Goal: Download file/media

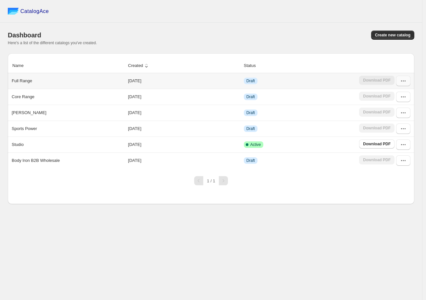
click at [407, 82] on icon "button" at bounding box center [403, 81] width 6 height 6
click at [391, 137] on span "Edit" at bounding box center [390, 139] width 7 height 5
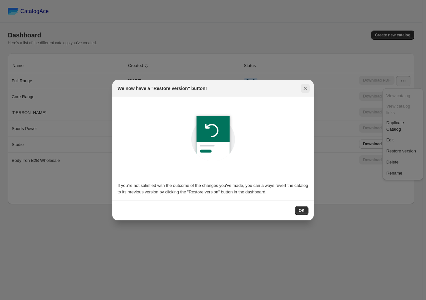
click at [306, 88] on icon ":r9:" at bounding box center [305, 88] width 6 height 6
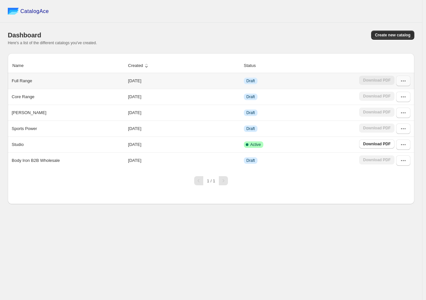
click at [408, 81] on button "button" at bounding box center [403, 81] width 14 height 10
click at [404, 159] on span "Delete" at bounding box center [403, 162] width 33 height 6
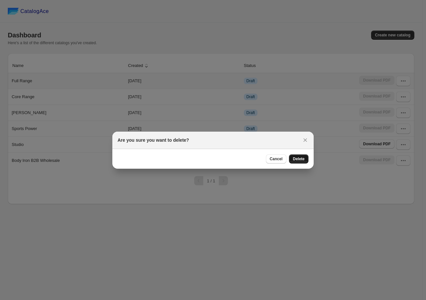
click at [299, 160] on span "Delete" at bounding box center [299, 158] width 12 height 5
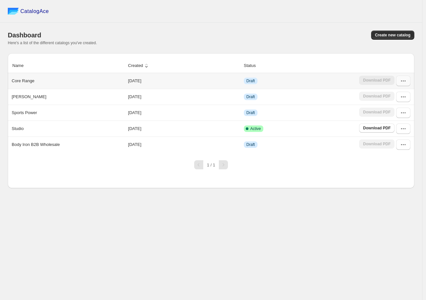
click at [404, 82] on icon "button" at bounding box center [403, 81] width 6 height 6
click at [395, 137] on span "Edit" at bounding box center [403, 140] width 33 height 6
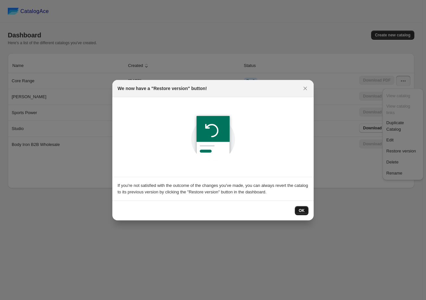
click at [307, 210] on button "OK" at bounding box center [302, 210] width 14 height 9
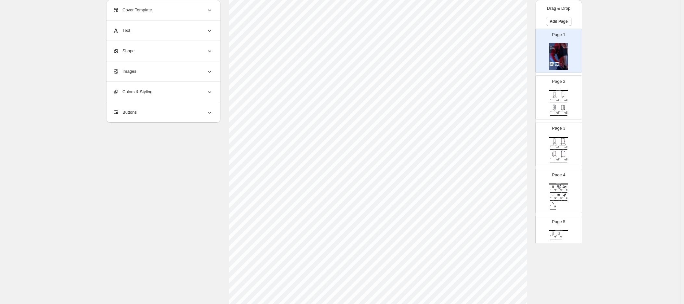
scroll to position [167, 0]
click at [426, 101] on div "$ 449.00" at bounding box center [557, 101] width 3 height 1
type input "*"
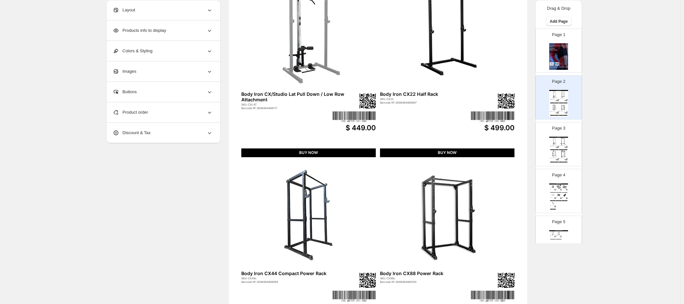
scroll to position [95, 0]
click at [359, 125] on div "$ 449.00" at bounding box center [354, 128] width 44 height 8
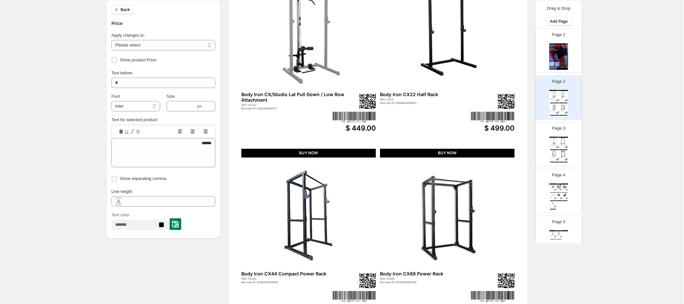
click at [321, 149] on div "BUY NOW" at bounding box center [308, 153] width 135 height 9
select select "**********"
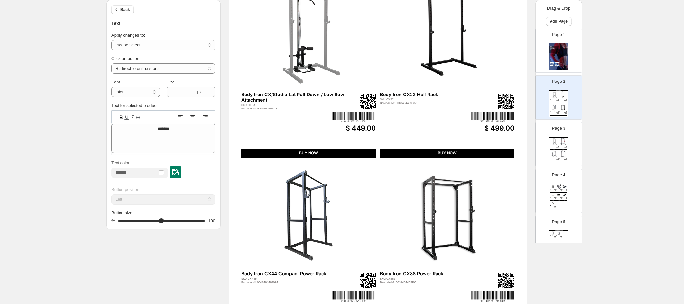
click at [316, 155] on div "BUY NOW" at bounding box center [308, 153] width 135 height 9
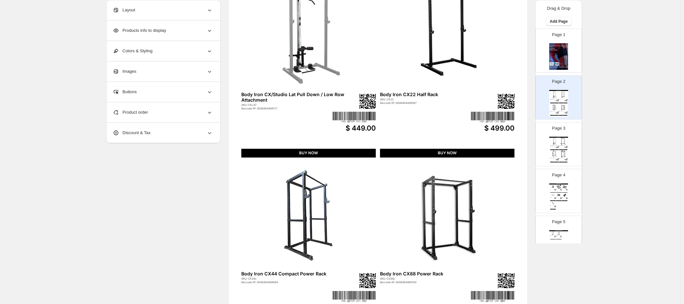
click at [304, 149] on div "BUY NOW" at bounding box center [308, 153] width 135 height 9
select select "**********"
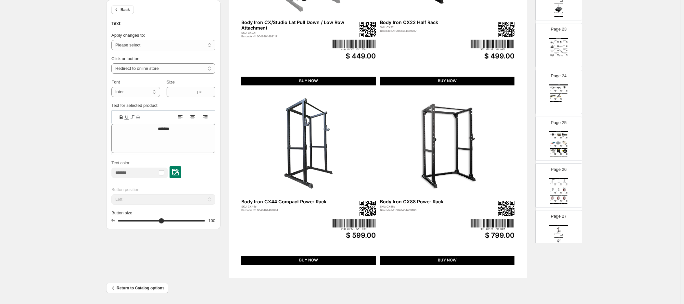
scroll to position [1064, 0]
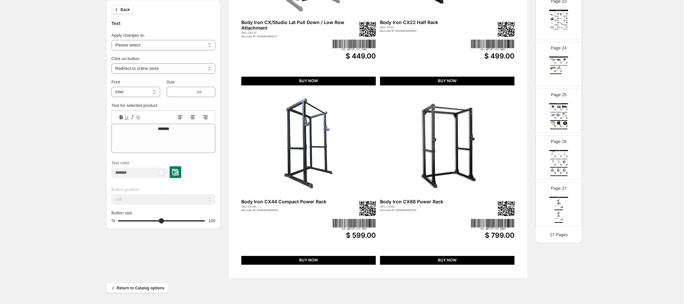
click at [426, 216] on img at bounding box center [559, 215] width 8 height 8
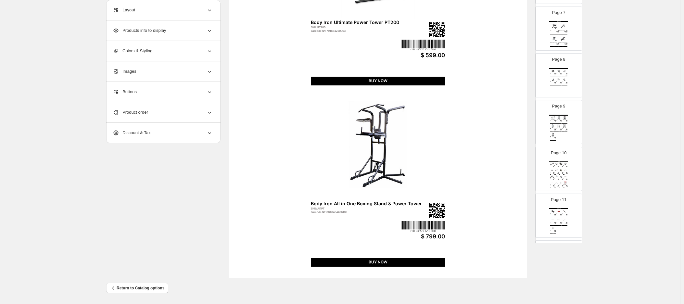
scroll to position [0, 0]
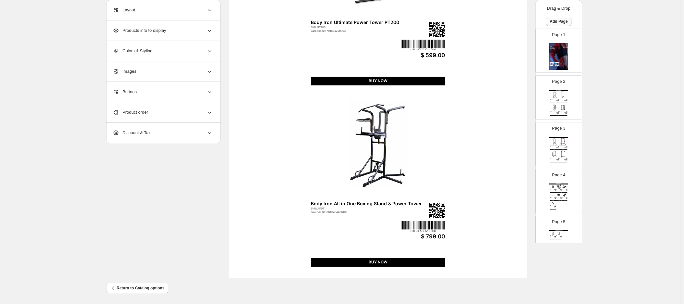
click at [426, 21] on span "Add Page" at bounding box center [559, 21] width 18 height 5
click at [426, 35] on span "Cover / Blank Page" at bounding box center [559, 34] width 36 height 5
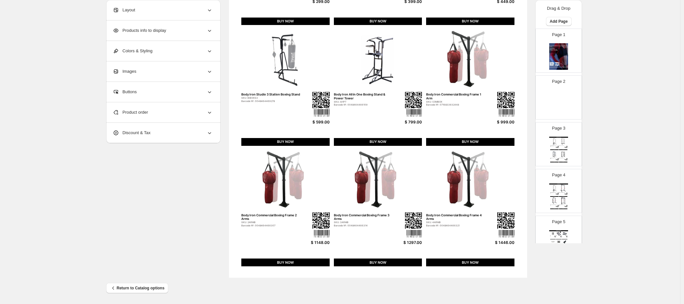
click at [426, 91] on img at bounding box center [559, 103] width 19 height 27
type input "*"
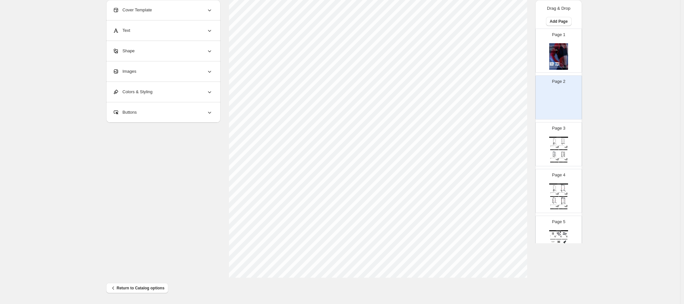
click at [175, 76] on div "Images" at bounding box center [163, 71] width 100 height 20
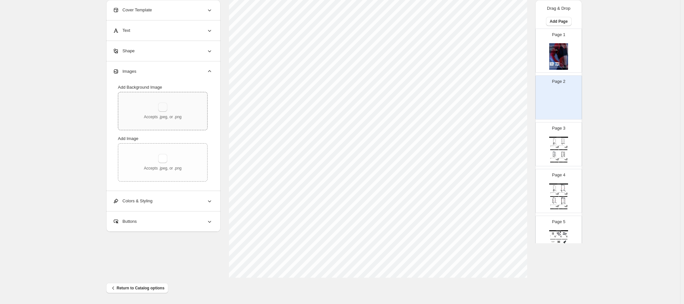
click at [163, 108] on button "button" at bounding box center [162, 107] width 9 height 9
type input "**********"
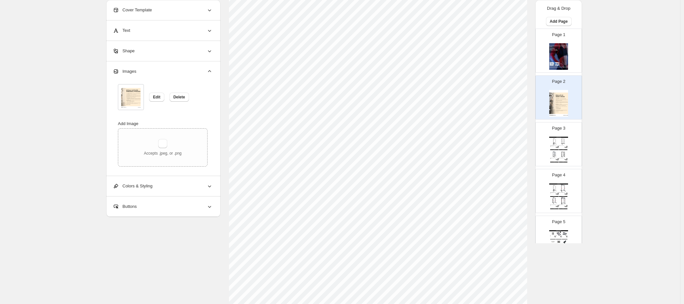
scroll to position [167, 0]
click at [159, 98] on span "Edit" at bounding box center [156, 97] width 7 height 5
click at [178, 99] on span "Delete" at bounding box center [180, 97] width 12 height 5
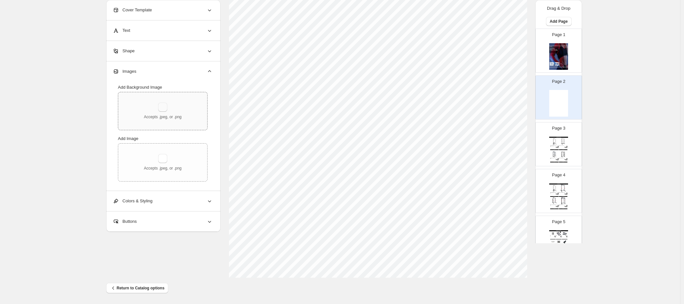
click at [165, 110] on button "button" at bounding box center [162, 107] width 9 height 9
type input "**********"
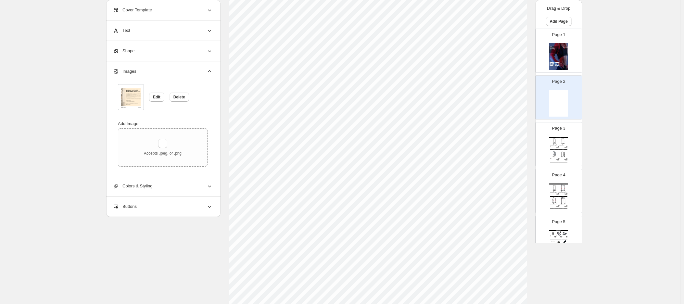
scroll to position [22, 0]
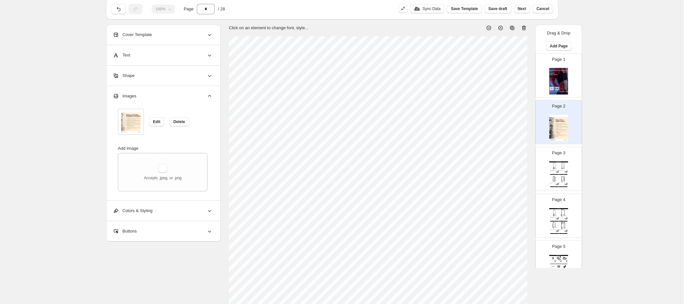
click at [426, 120] on img at bounding box center [559, 128] width 19 height 27
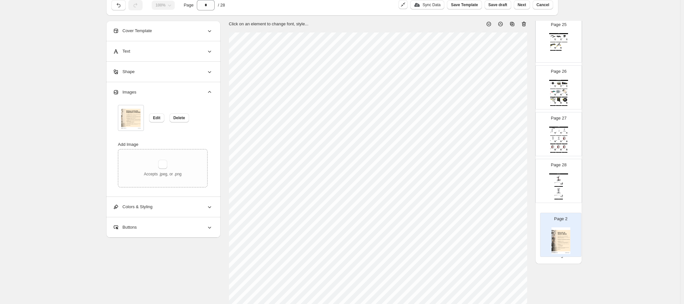
scroll to position [29, 0]
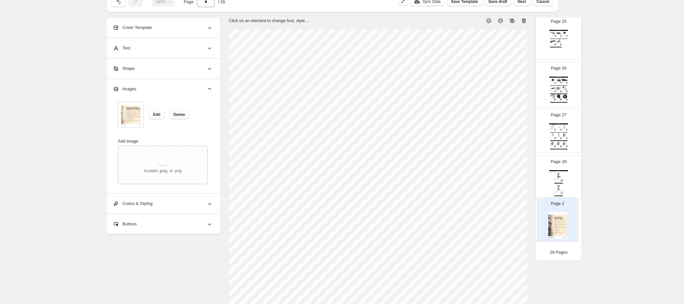
drag, startPoint x: 562, startPoint y: 126, endPoint x: 562, endPoint y: 228, distance: 102.0
select select "**********"
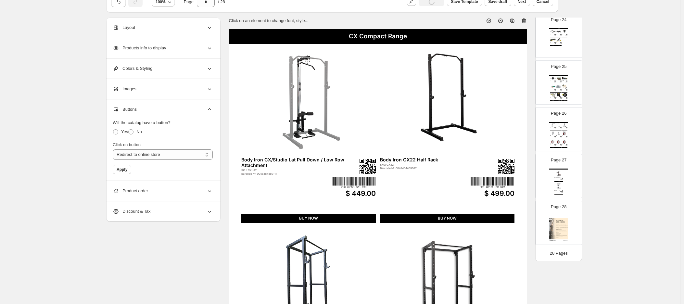
click at [426, 188] on img at bounding box center [559, 186] width 8 height 8
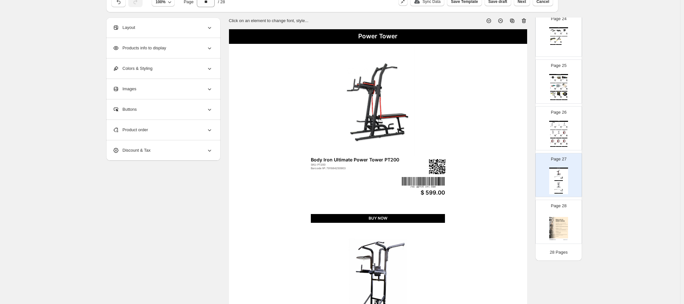
scroll to position [1070, 0]
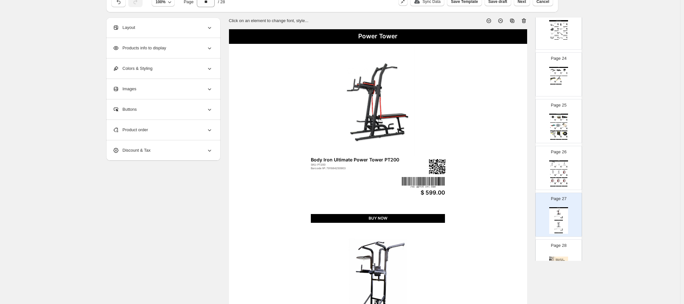
click at [426, 181] on img at bounding box center [559, 180] width 6 height 4
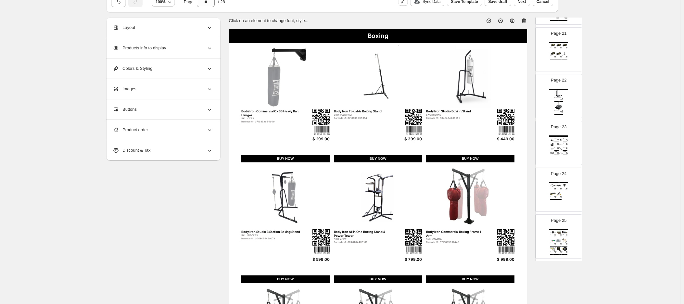
scroll to position [1111, 0]
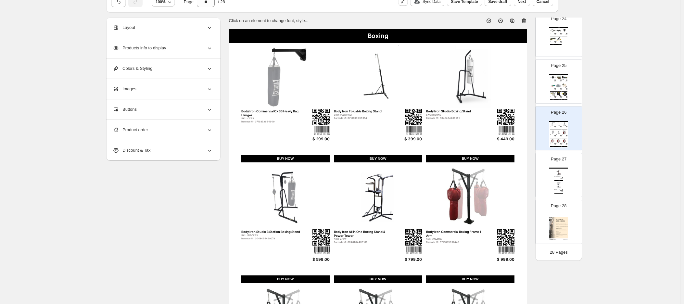
click at [426, 232] on img at bounding box center [559, 227] width 19 height 27
type input "**"
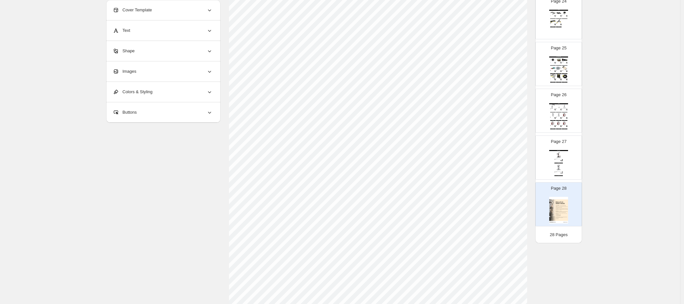
scroll to position [167, 0]
click at [173, 73] on div "Images" at bounding box center [163, 71] width 100 height 20
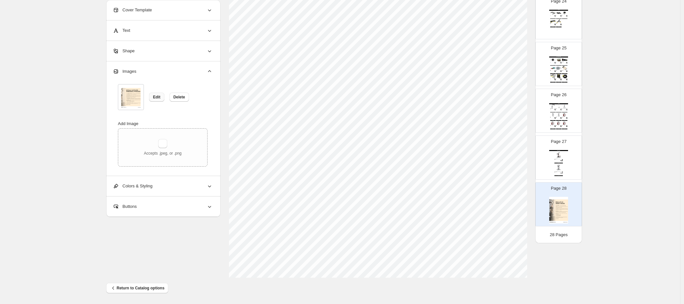
click at [153, 99] on button "Edit" at bounding box center [156, 97] width 15 height 9
click at [179, 97] on span "Delete" at bounding box center [180, 97] width 12 height 5
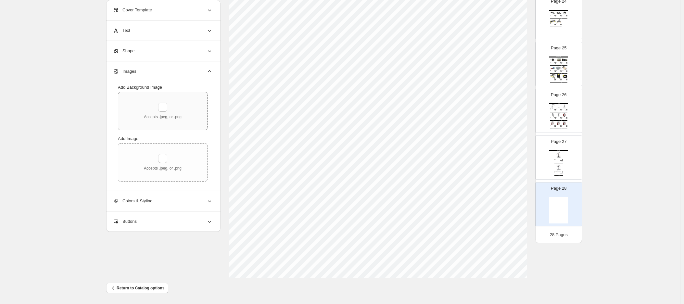
click at [166, 112] on div "Accepts .jpeg, or .png" at bounding box center [163, 111] width 38 height 17
type input "**********"
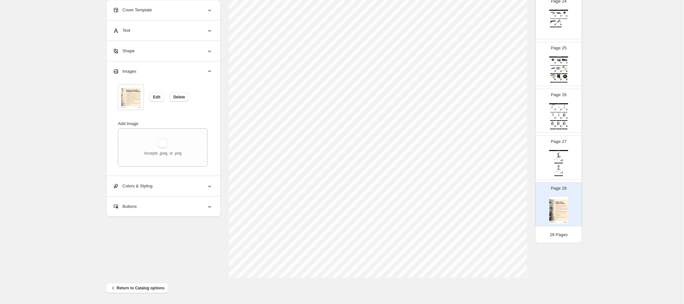
click at [426, 274] on div "**********" at bounding box center [340, 79] width 468 height 398
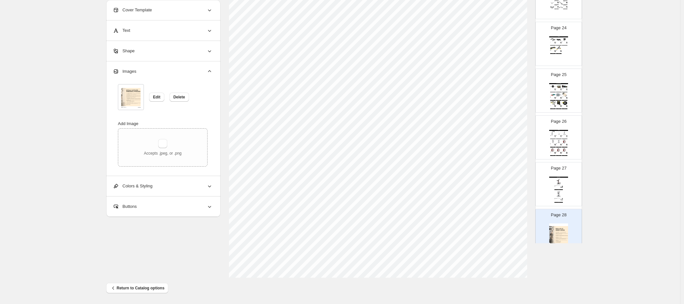
scroll to position [1068, 0]
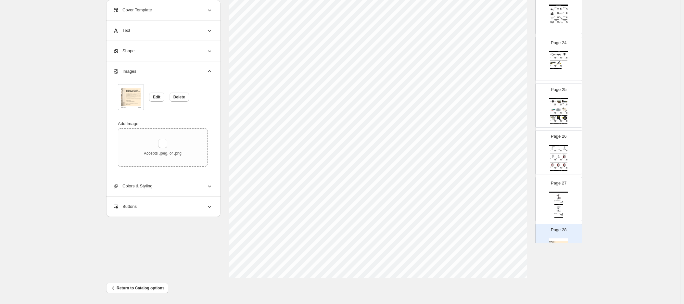
click at [426, 211] on img at bounding box center [559, 209] width 8 height 8
type input "**"
select select "**********"
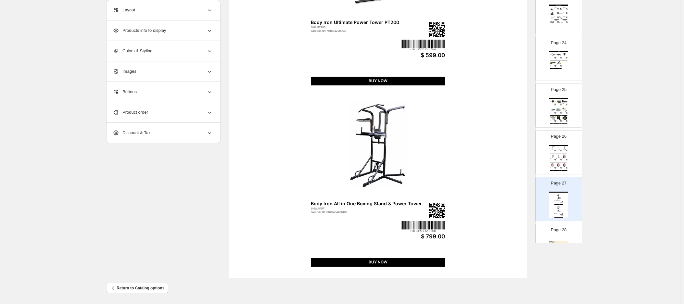
click at [426, 161] on div "Boxing Body Iron Commercial CX33 Heavy Bag Hanger SKU: CX33 Barcode №: 07168339…" at bounding box center [559, 158] width 19 height 27
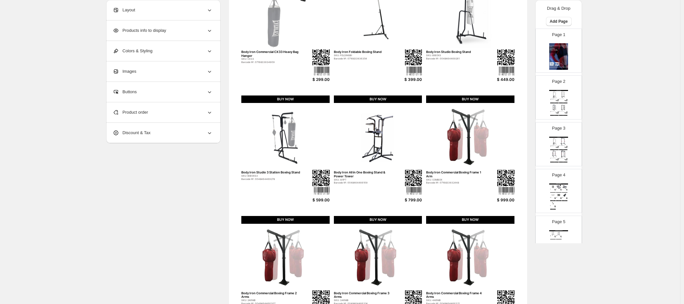
scroll to position [0, 0]
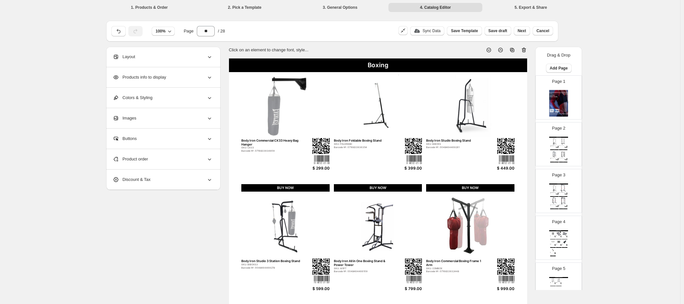
click at [426, 108] on img at bounding box center [559, 103] width 19 height 27
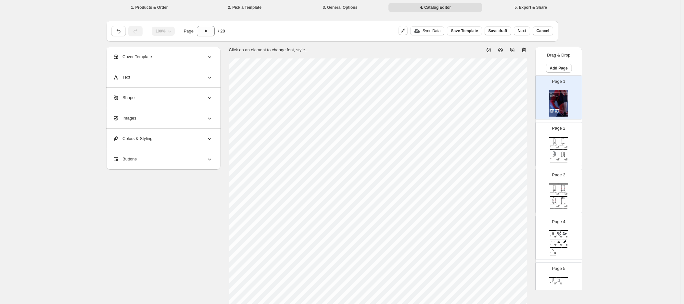
click at [426, 147] on div "CX Compact Range Body Iron CX/Studio Lat Pull Down / Low Row Attachment SKU: CX…" at bounding box center [559, 150] width 19 height 27
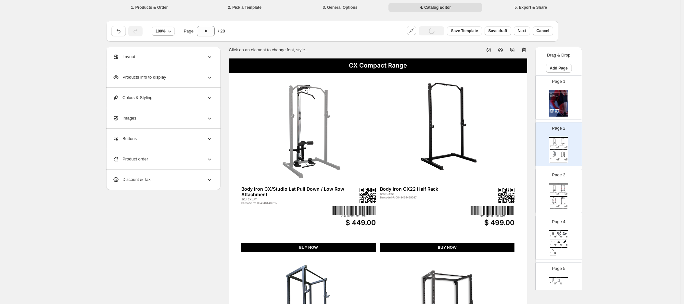
click at [426, 102] on img at bounding box center [559, 103] width 19 height 27
type input "*"
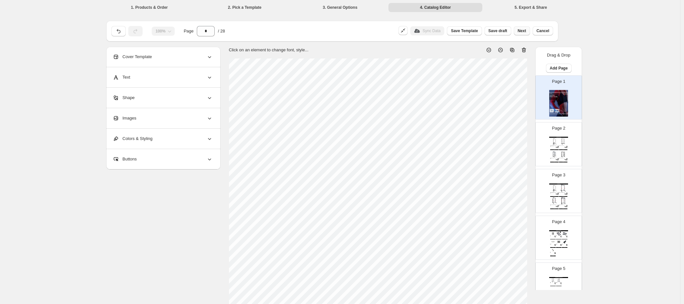
click at [426, 31] on span "Next" at bounding box center [522, 30] width 8 height 5
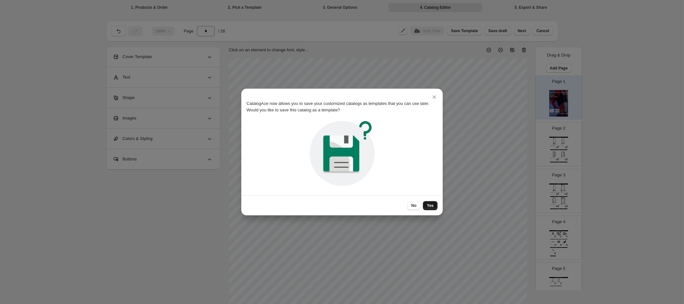
click at [426, 203] on span "Yes" at bounding box center [430, 205] width 7 height 5
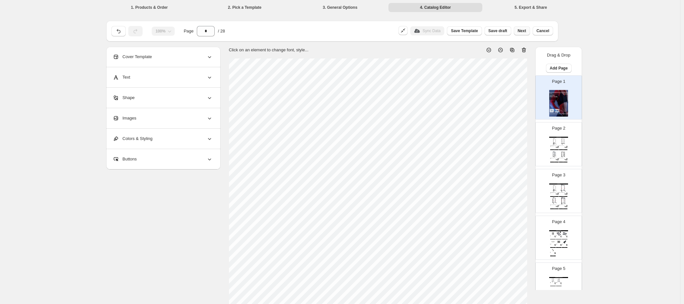
click at [426, 31] on span "Next" at bounding box center [522, 30] width 8 height 5
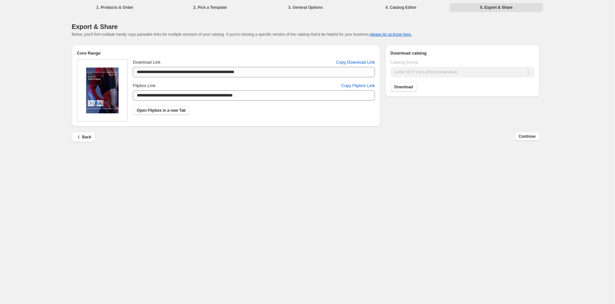
click at [426, 117] on div "**********" at bounding box center [303, 95] width 473 height 111
click at [426, 78] on div "**********" at bounding box center [463, 73] width 144 height 38
click at [292, 80] on div "**********" at bounding box center [254, 84] width 242 height 61
click at [355, 63] on span "Copy Download Link" at bounding box center [355, 62] width 39 height 6
click at [408, 90] on span "Download" at bounding box center [404, 86] width 19 height 5
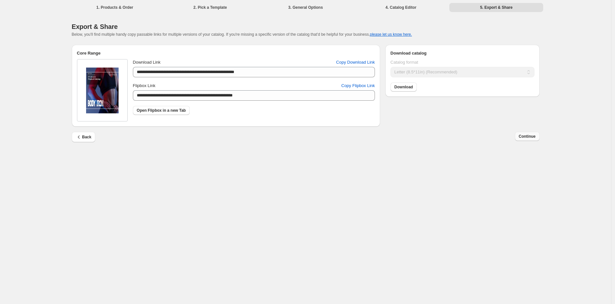
click at [426, 137] on span "Continue" at bounding box center [527, 136] width 17 height 5
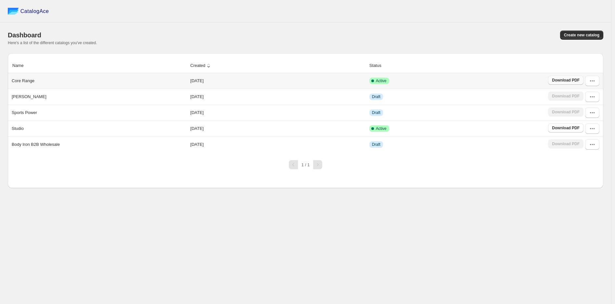
click at [426, 82] on span "Download PDF" at bounding box center [566, 80] width 28 height 5
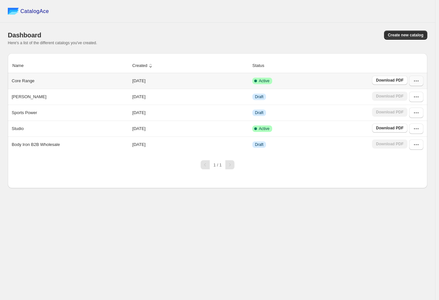
click at [416, 82] on icon "button" at bounding box center [416, 81] width 6 height 6
click at [416, 106] on span "View catalog links" at bounding box center [411, 109] width 24 height 11
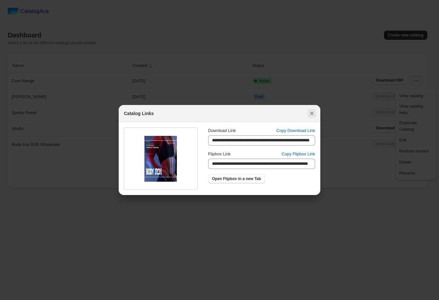
click at [311, 114] on icon ":ric:" at bounding box center [312, 114] width 4 height 4
